Goal: Transaction & Acquisition: Purchase product/service

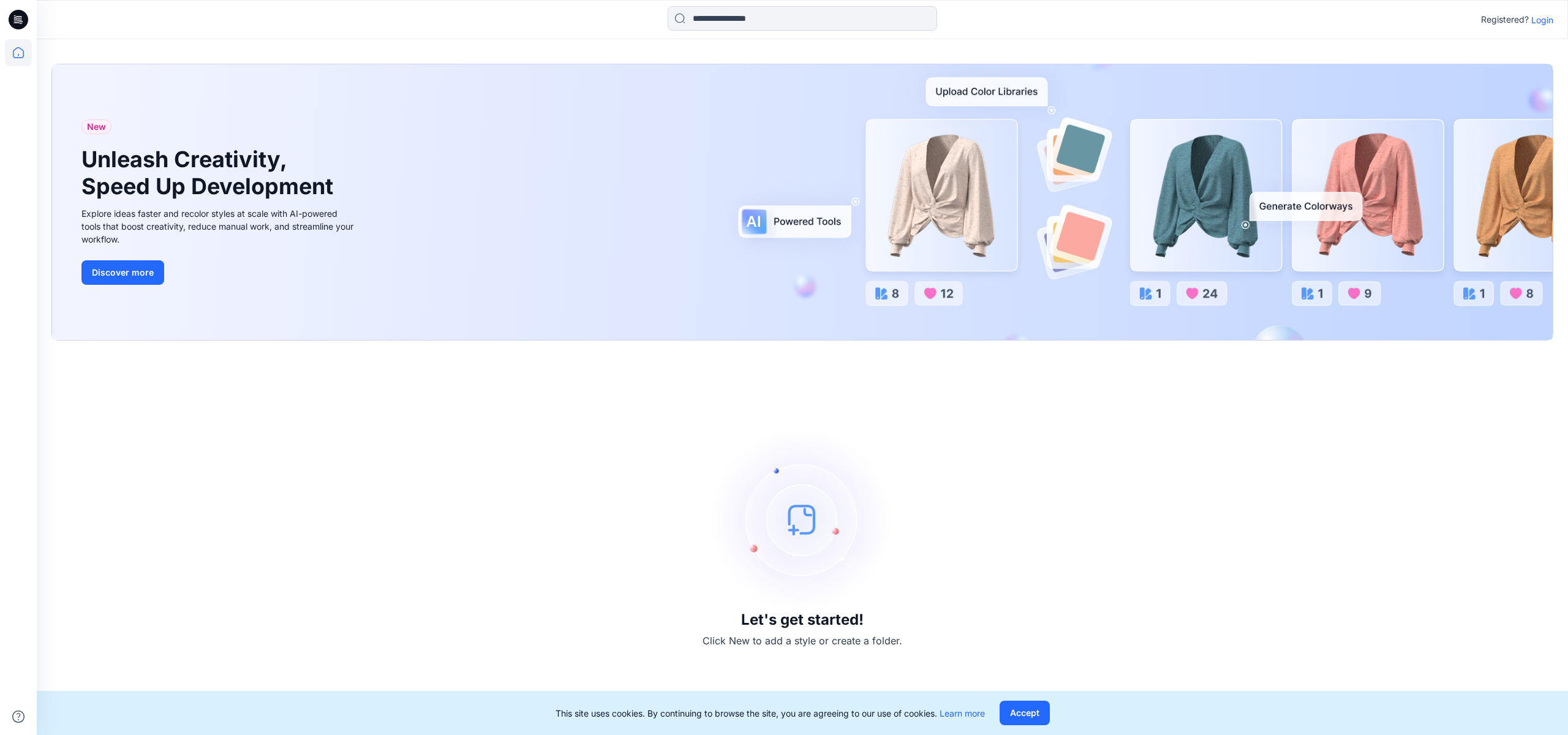
click at [1545, 17] on p "Login" at bounding box center [1542, 20] width 22 height 13
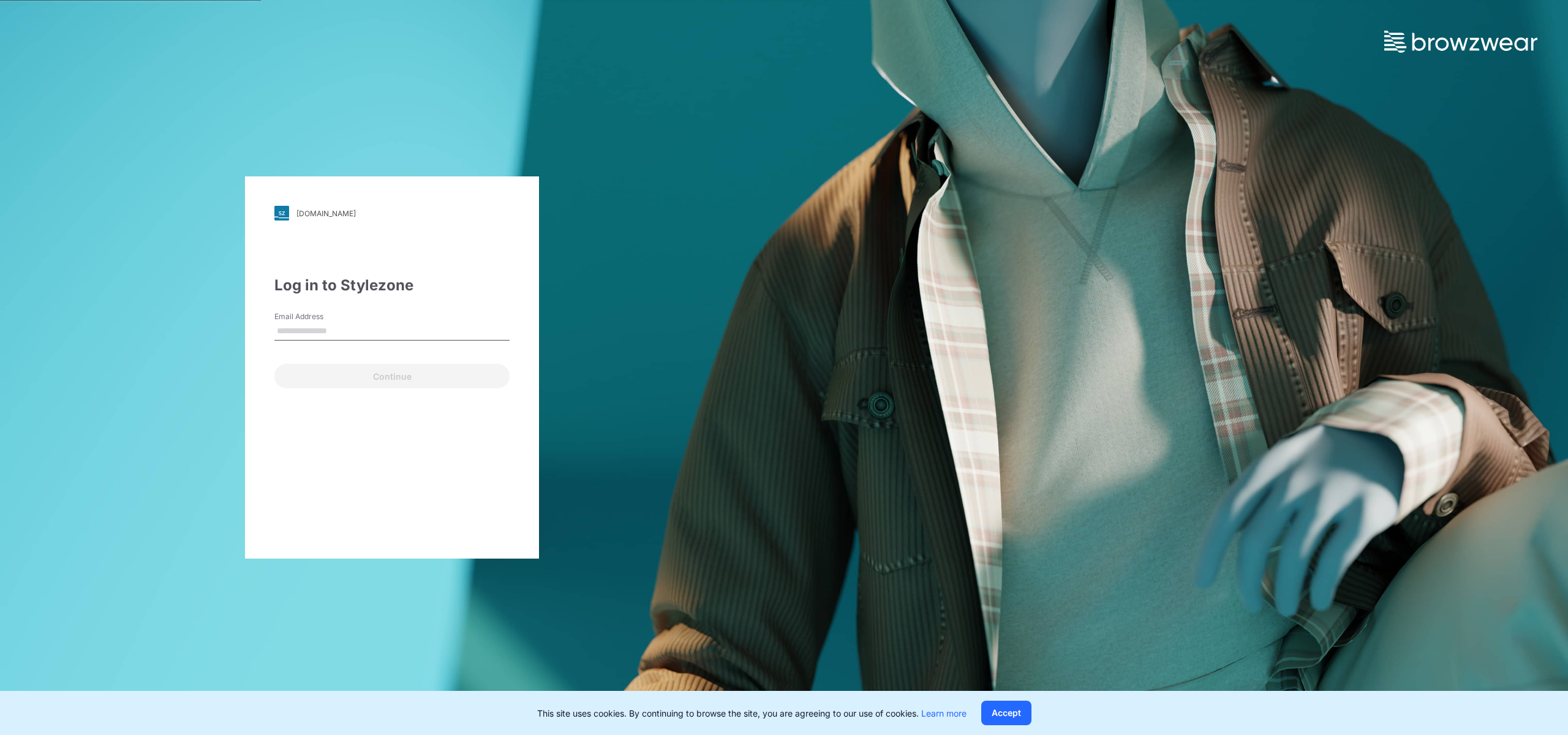
type input "**********"
click at [387, 372] on button "Continue" at bounding box center [392, 376] width 235 height 24
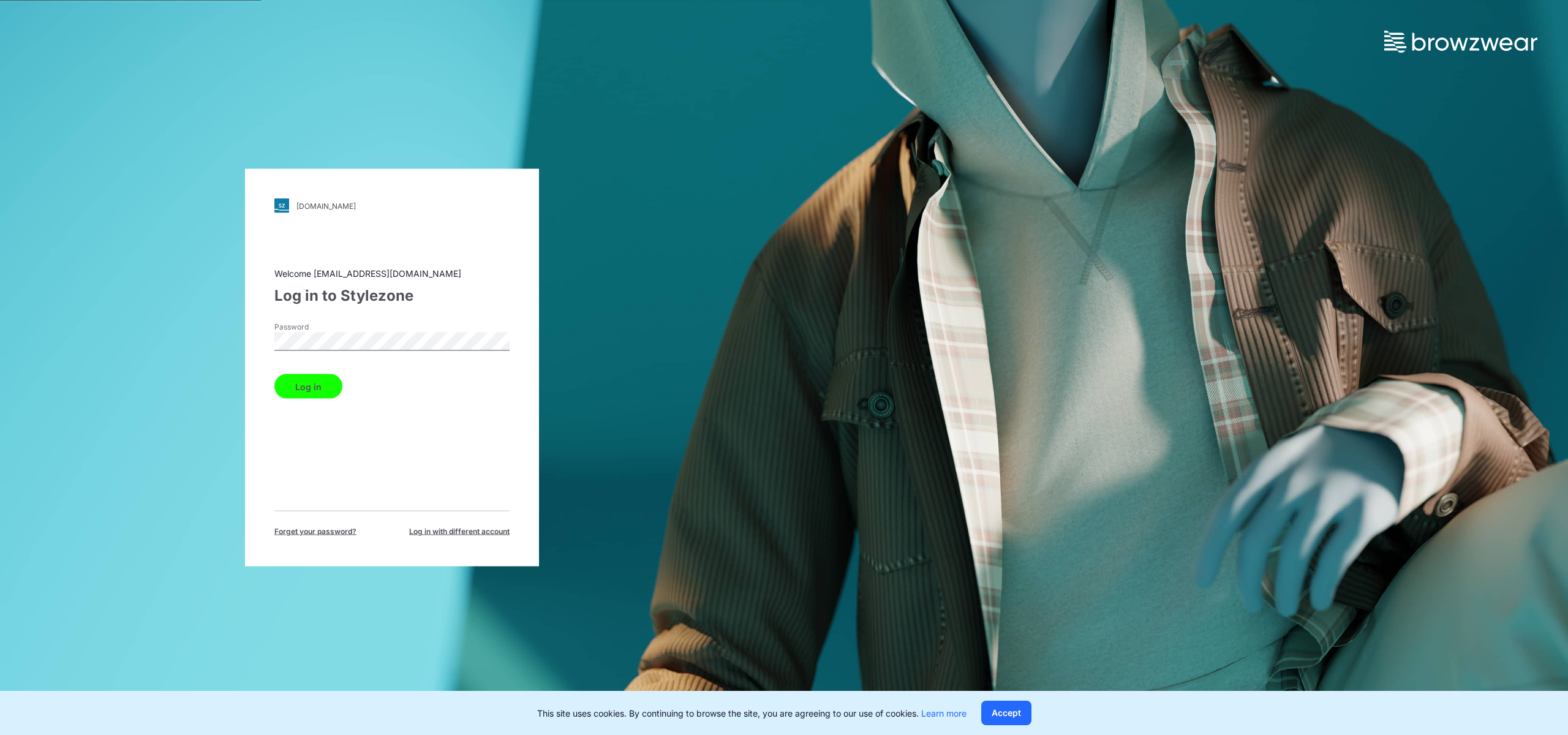
click at [321, 400] on div "Welcome [EMAIL_ADDRESS][DOMAIN_NAME] Log in to Stylezone Password Log in Forget…" at bounding box center [392, 402] width 235 height 270
click at [316, 388] on button "Log in" at bounding box center [309, 386] width 68 height 24
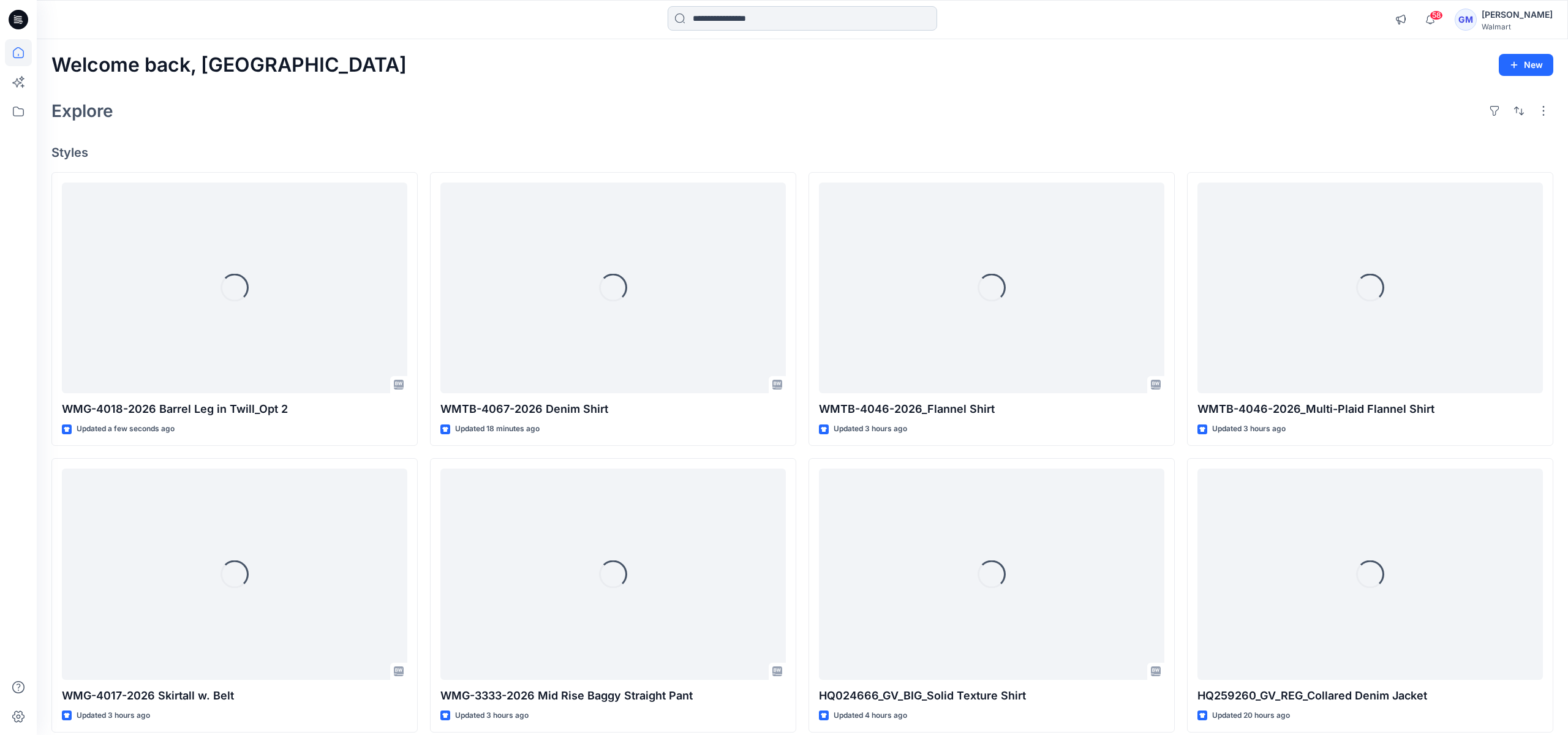
click at [729, 20] on input at bounding box center [802, 18] width 270 height 24
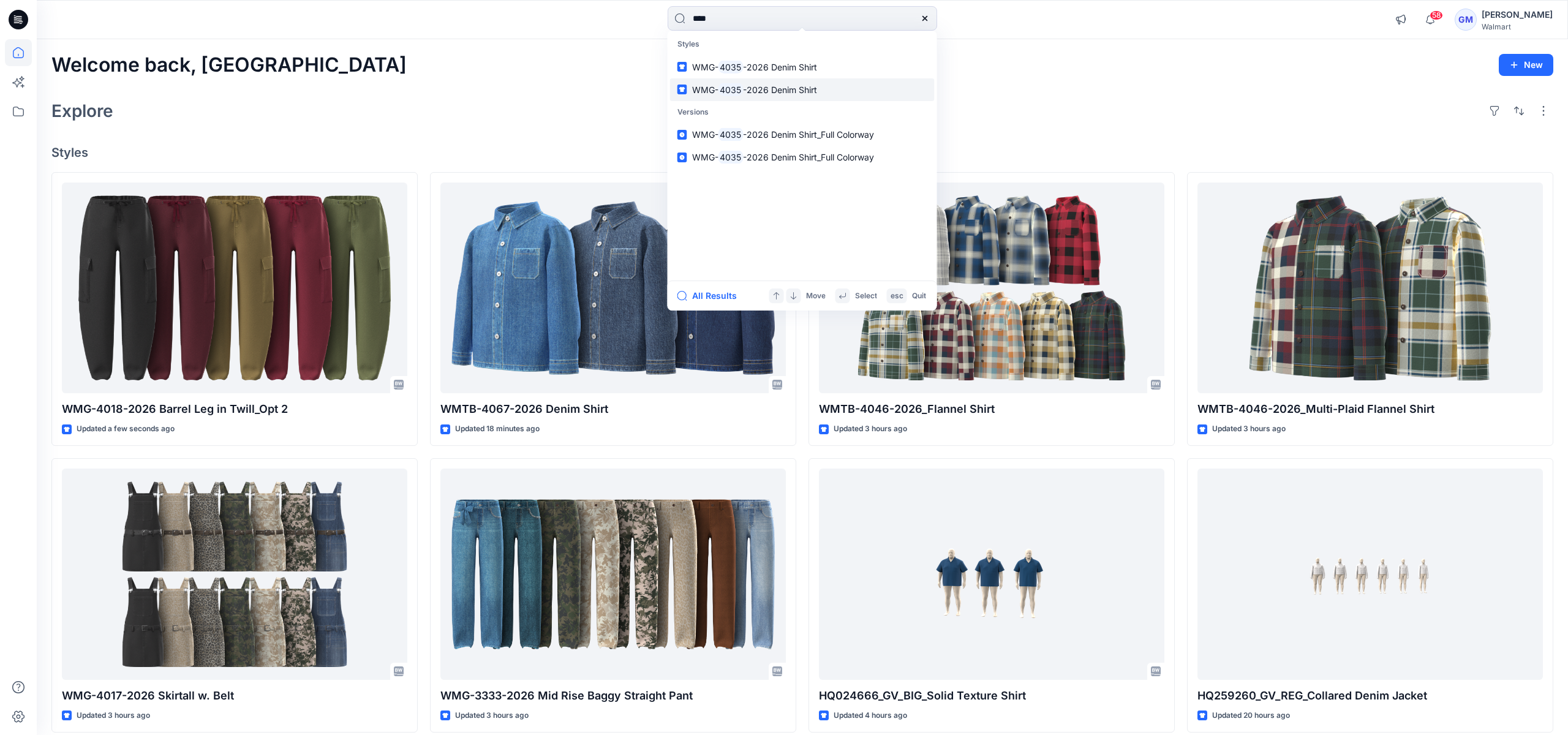
type input "****"
click at [736, 89] on mark "4035" at bounding box center [730, 90] width 25 height 14
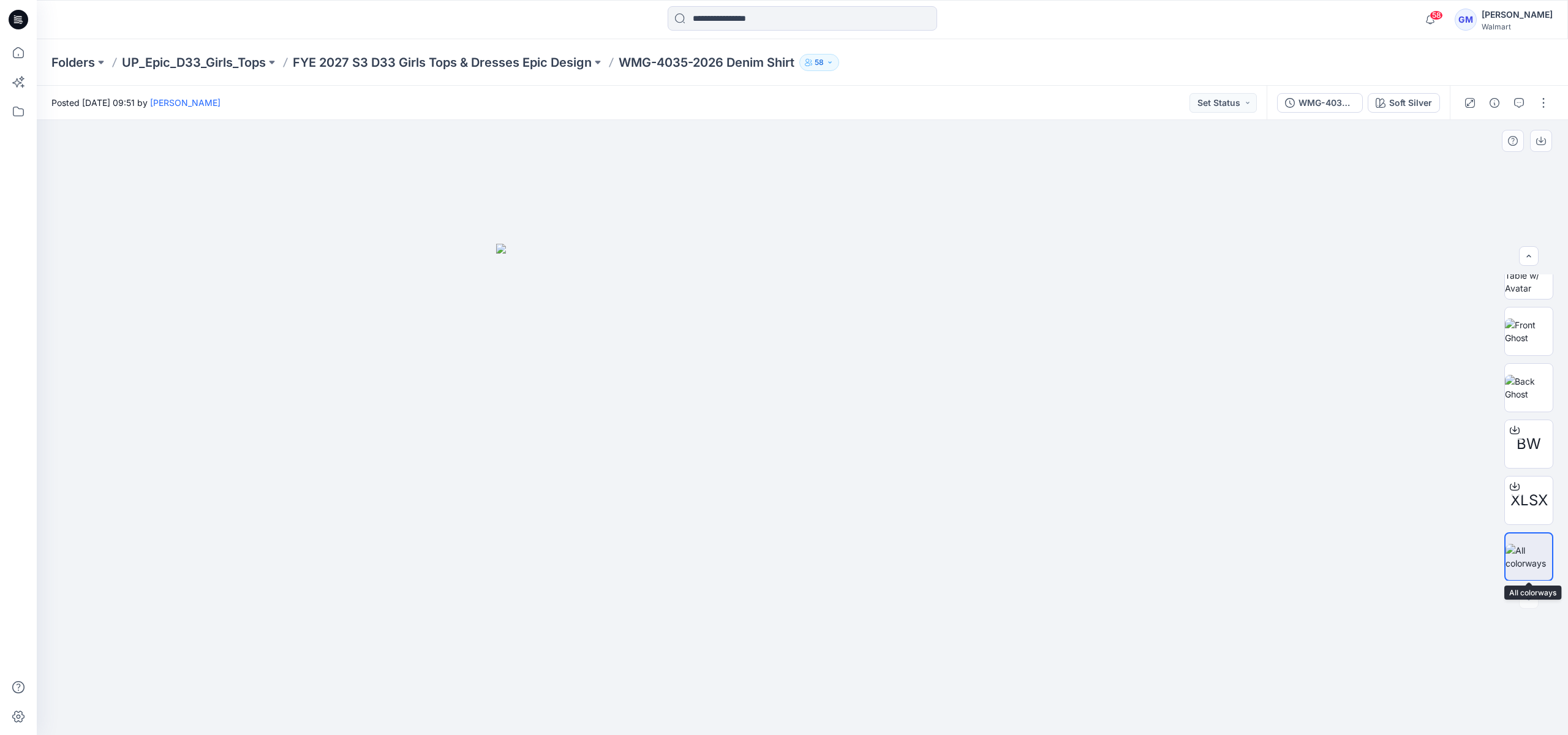
scroll to position [81, 0]
click at [1532, 287] on img at bounding box center [1528, 275] width 48 height 38
drag, startPoint x: 801, startPoint y: 714, endPoint x: 1240, endPoint y: 652, distance: 443.4
click at [1240, 652] on div at bounding box center [802, 428] width 1531 height 615
drag, startPoint x: 904, startPoint y: 448, endPoint x: 907, endPoint y: 456, distance: 8.5
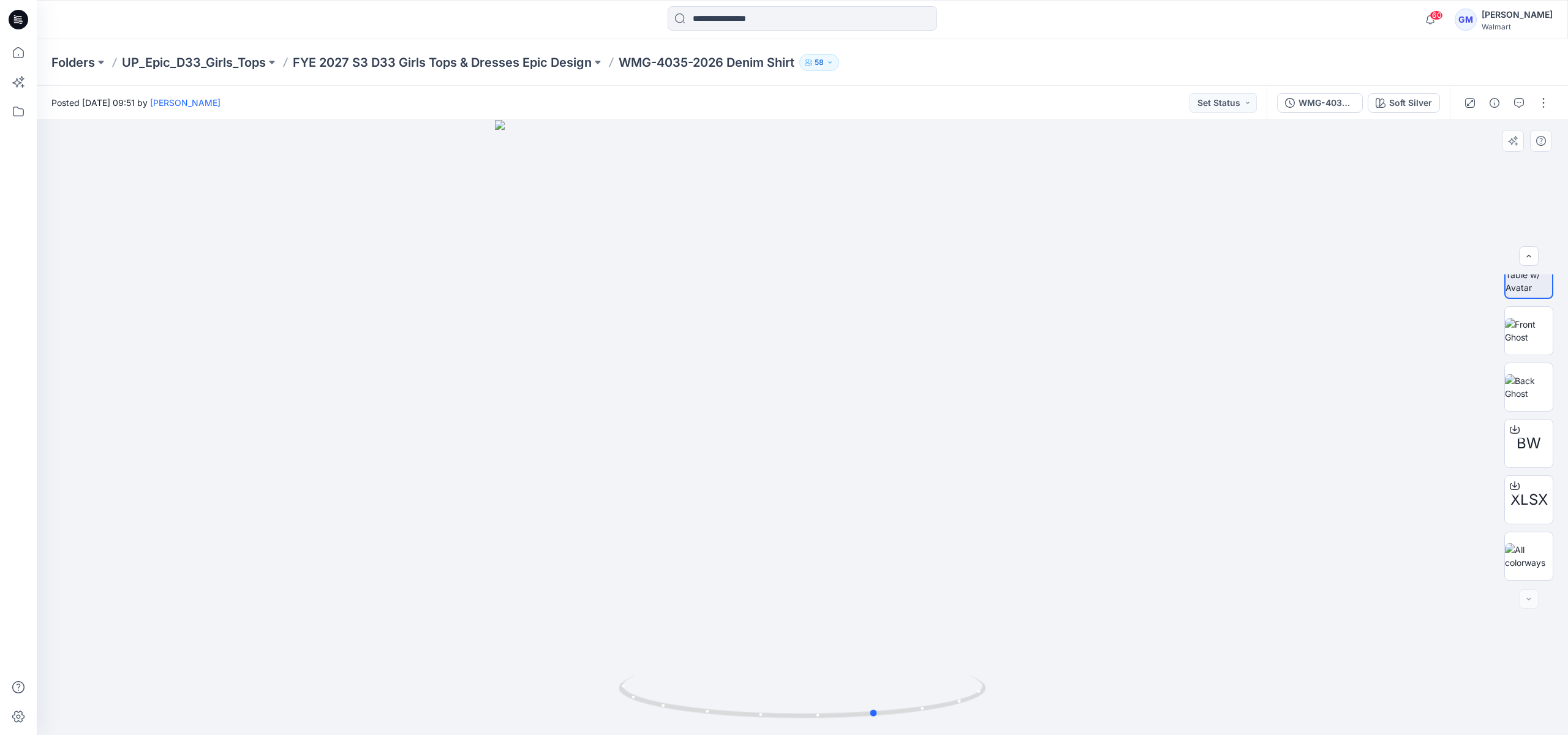
click at [907, 456] on div at bounding box center [802, 428] width 1531 height 615
drag, startPoint x: 878, startPoint y: 710, endPoint x: 1013, endPoint y: 641, distance: 151.6
click at [1013, 641] on div at bounding box center [802, 428] width 1531 height 615
